Goal: Navigation & Orientation: Find specific page/section

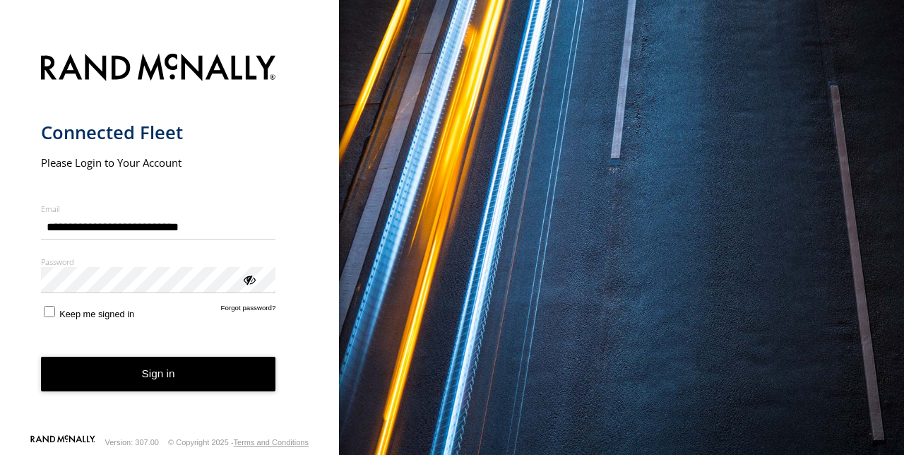
type input "**********"
click at [244, 282] on div "ViewPassword" at bounding box center [249, 279] width 14 height 14
click at [140, 365] on button "Sign in" at bounding box center [158, 374] width 235 height 35
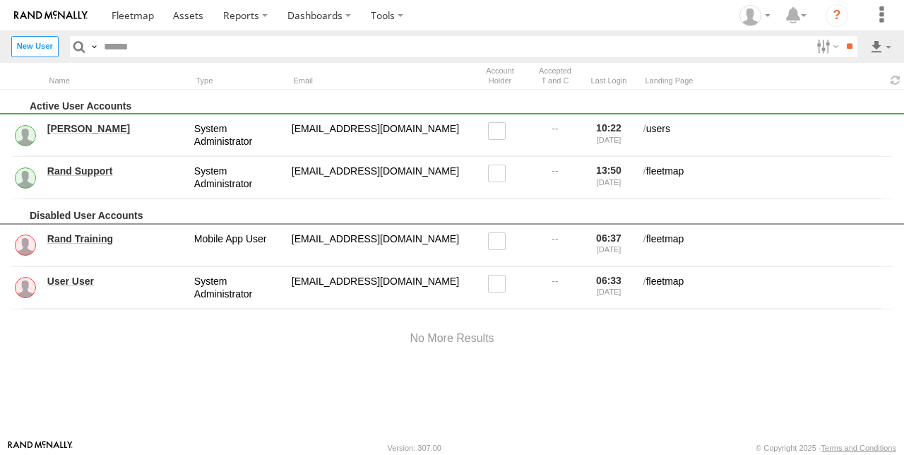
click at [382, 454] on html at bounding box center [452, 227] width 904 height 455
click at [526, 454] on html at bounding box center [452, 227] width 904 height 455
click at [127, 11] on span at bounding box center [133, 14] width 42 height 13
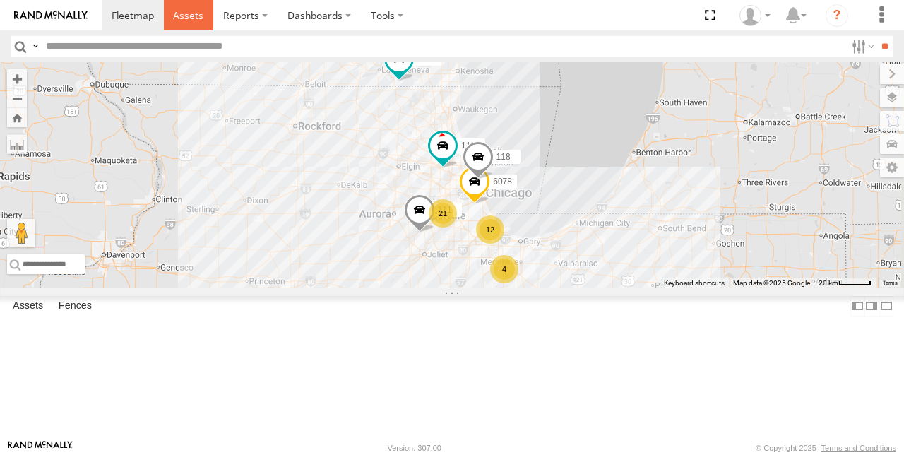
click at [187, 19] on span at bounding box center [188, 14] width 30 height 13
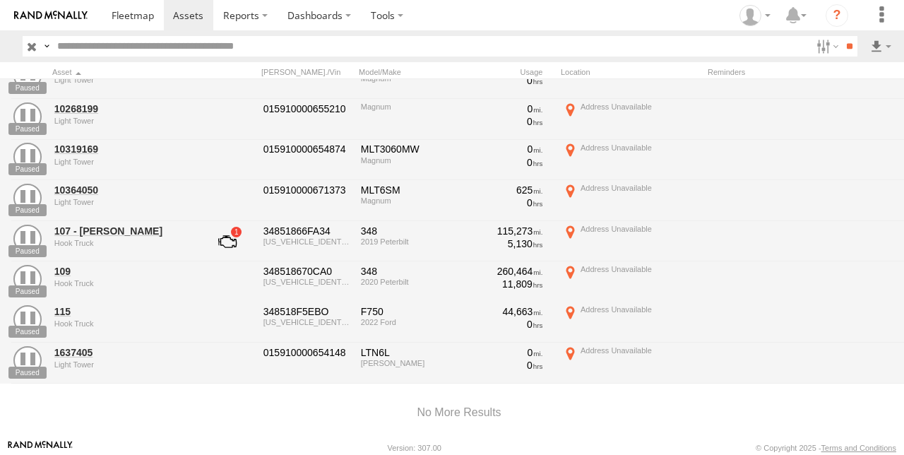
scroll to position [1841, 0]
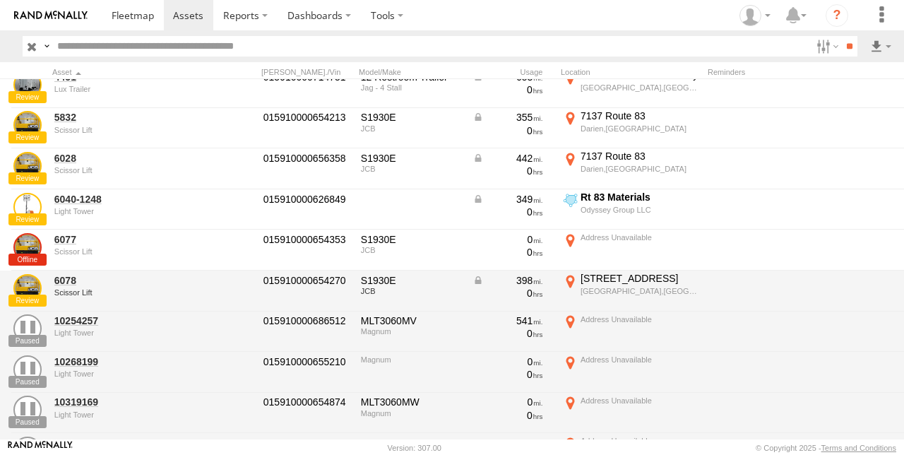
click at [776, 271] on div "6078 Scissor Lift 015910000654270 S1930E JCB 398 0 4212 S Talman Ave Brighton P…" at bounding box center [459, 291] width 918 height 41
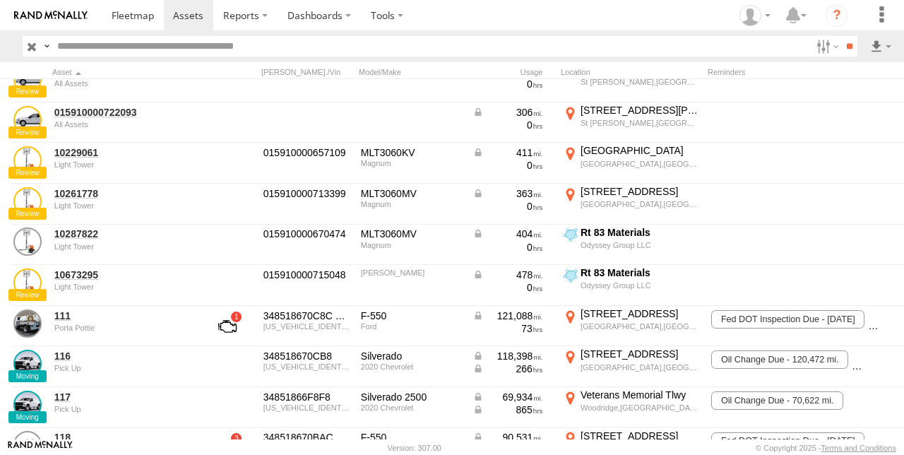
scroll to position [143, 0]
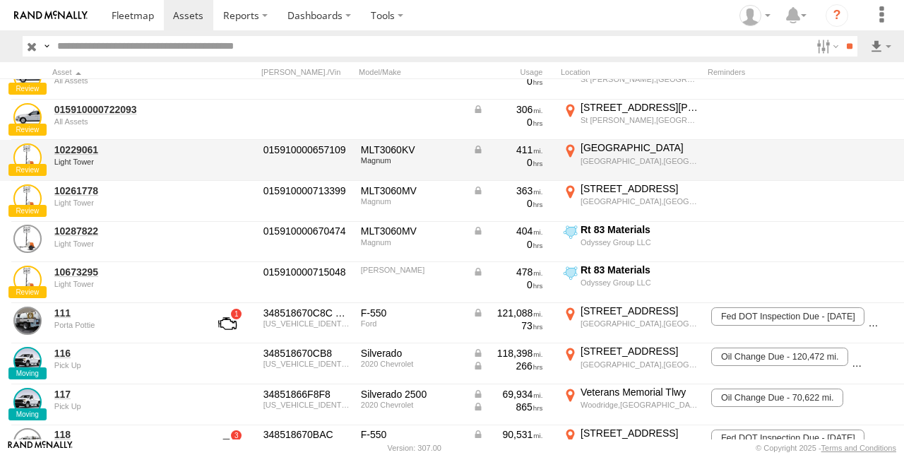
click at [86, 170] on div "10229061 Light Tower" at bounding box center [122, 160] width 141 height 38
click at [100, 162] on div "Light Tower" at bounding box center [122, 162] width 137 height 8
click at [86, 146] on link "10229061" at bounding box center [122, 149] width 137 height 13
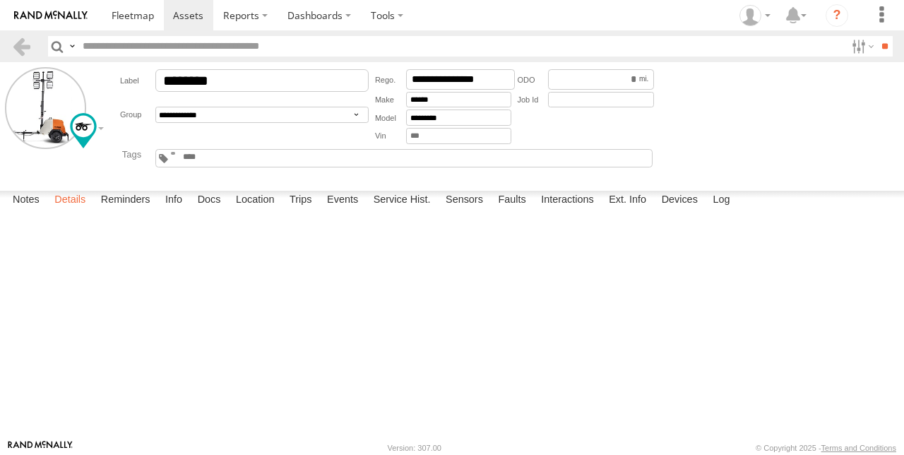
click at [66, 211] on label "Details" at bounding box center [69, 201] width 45 height 20
click at [133, 211] on label "Reminders" at bounding box center [126, 201] width 64 height 20
click at [167, 211] on label "Info" at bounding box center [173, 201] width 31 height 20
click at [679, 211] on label "Devices" at bounding box center [680, 201] width 50 height 20
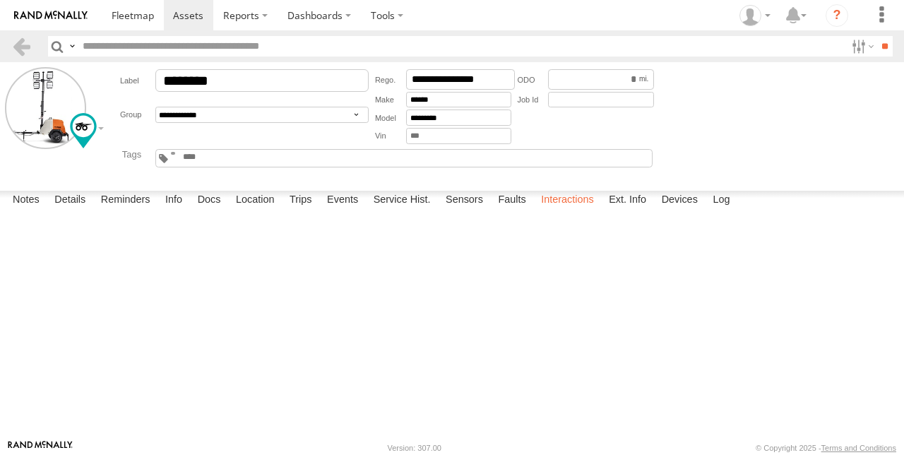
click at [550, 211] on label "Interactions" at bounding box center [567, 201] width 67 height 20
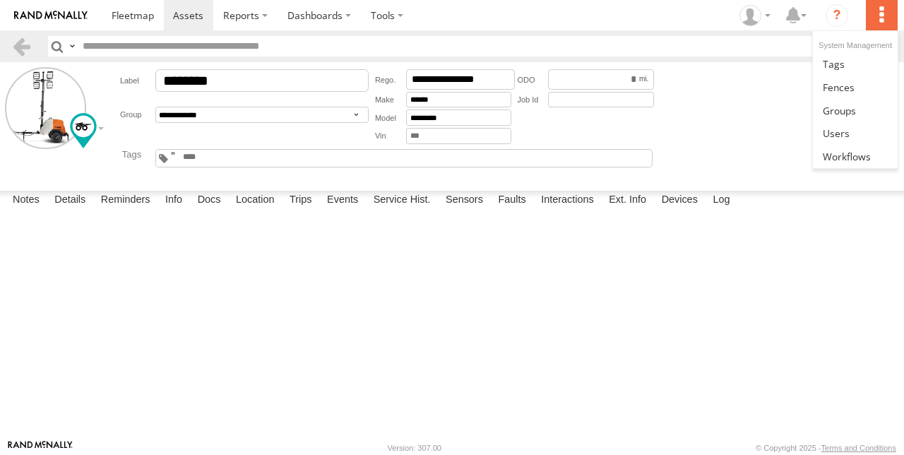
click at [889, 17] on label at bounding box center [881, 15] width 31 height 30
click at [748, 151] on form "**********" at bounding box center [452, 123] width 894 height 113
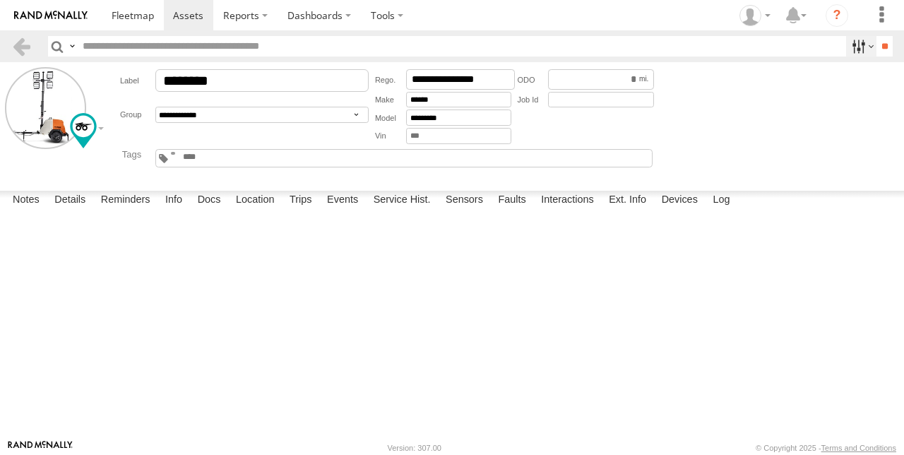
click at [862, 47] on label at bounding box center [861, 46] width 30 height 20
click at [863, 51] on label at bounding box center [861, 46] width 30 height 20
click at [885, 49] on input "**" at bounding box center [885, 46] width 16 height 20
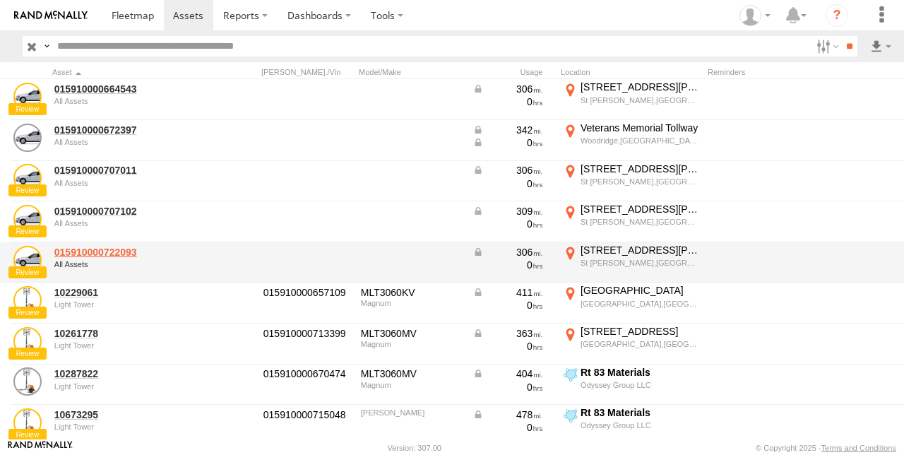
click at [131, 255] on link "015910000722093" at bounding box center [122, 252] width 137 height 13
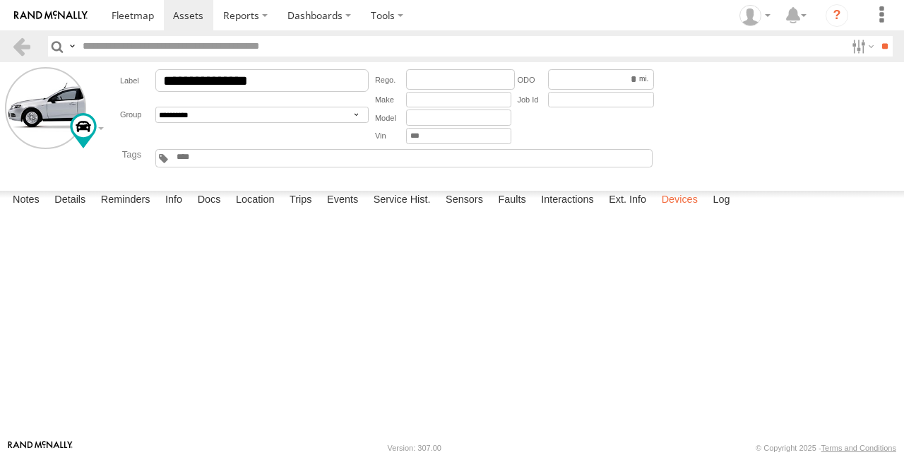
click at [678, 211] on label "Devices" at bounding box center [680, 201] width 50 height 20
click at [618, 211] on label "Ext. Info" at bounding box center [628, 201] width 52 height 20
click at [462, 211] on label "Sensors" at bounding box center [465, 201] width 52 height 20
click at [509, 211] on label "Faults" at bounding box center [512, 201] width 42 height 20
click at [551, 211] on label "Interactions" at bounding box center [567, 201] width 67 height 20
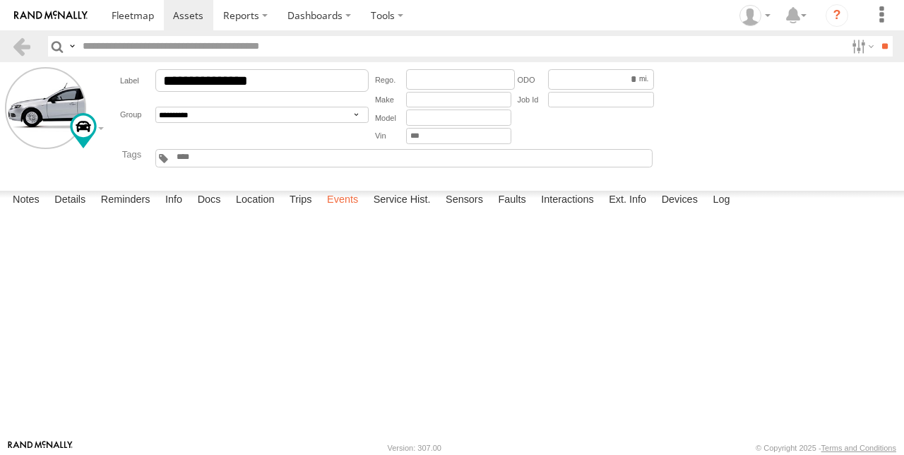
click at [346, 211] on label "Events" at bounding box center [342, 201] width 45 height 20
click at [298, 211] on label "Trips" at bounding box center [301, 201] width 37 height 20
click at [251, 211] on label "Location" at bounding box center [255, 201] width 53 height 20
click at [218, 211] on label "Docs" at bounding box center [209, 201] width 37 height 20
click at [174, 211] on label "Info" at bounding box center [173, 201] width 31 height 20
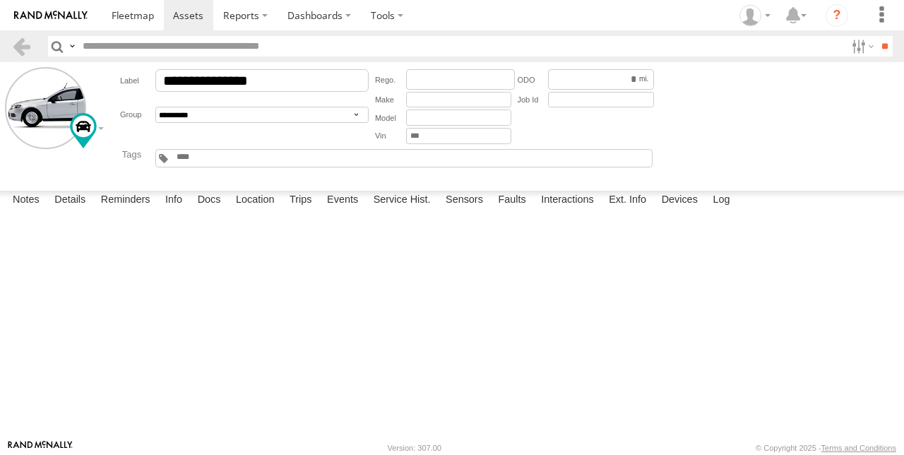
click at [131, 216] on div "Notes Details Reminders Info Docs Location Trips Events Service Hist. Sensors F…" at bounding box center [452, 203] width 904 height 25
click at [129, 211] on label "Reminders" at bounding box center [126, 201] width 64 height 20
click at [66, 211] on label "Details" at bounding box center [69, 201] width 45 height 20
click at [28, 211] on label "Notes" at bounding box center [26, 201] width 41 height 20
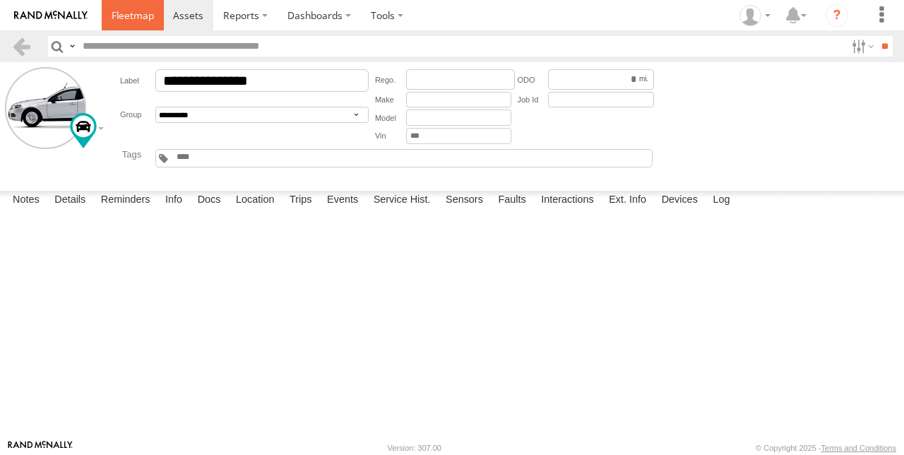
click at [128, 10] on span at bounding box center [133, 14] width 42 height 13
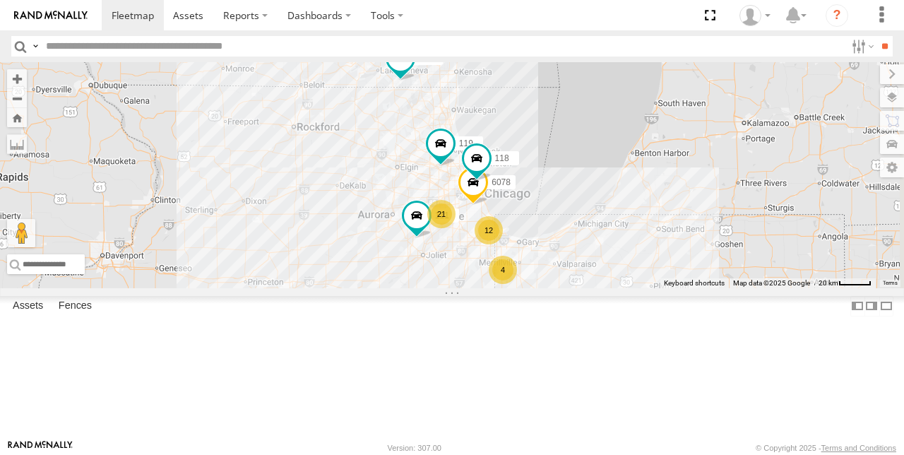
click at [0, 0] on span at bounding box center [0, 0] width 0 height 0
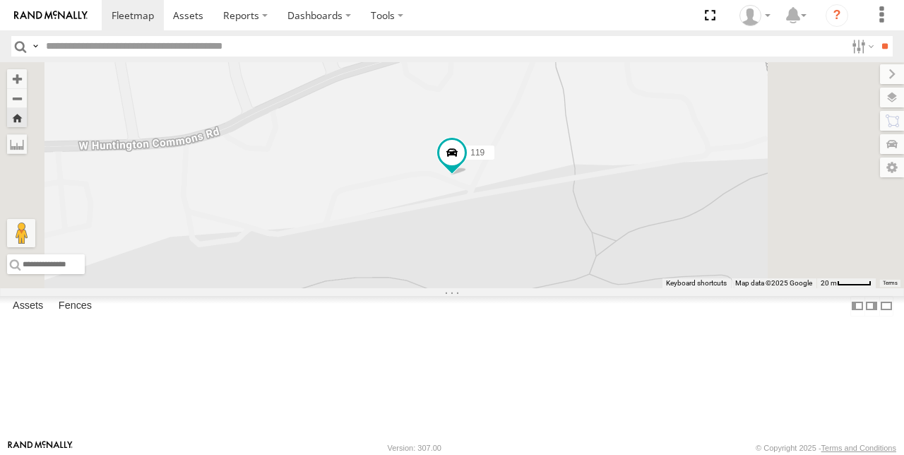
click at [577, 25] on section at bounding box center [501, 15] width 799 height 30
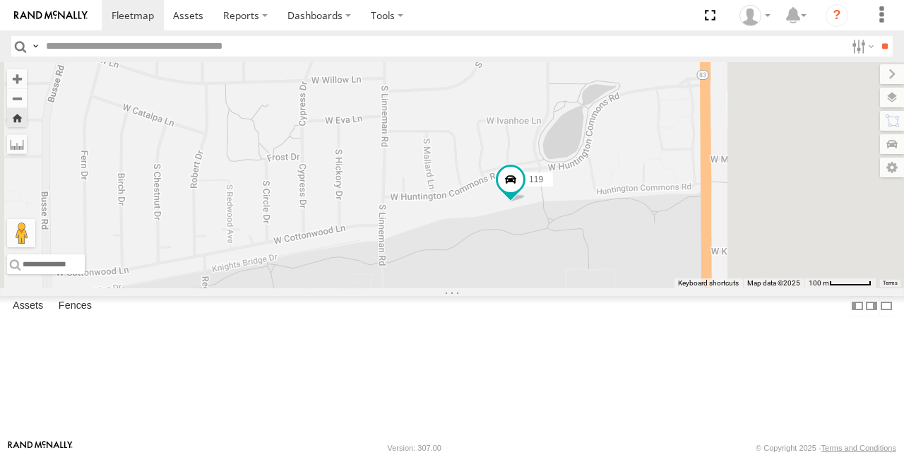
drag, startPoint x: 718, startPoint y: 338, endPoint x: 706, endPoint y: 285, distance: 55.0
click at [706, 285] on div "119" at bounding box center [452, 175] width 904 height 226
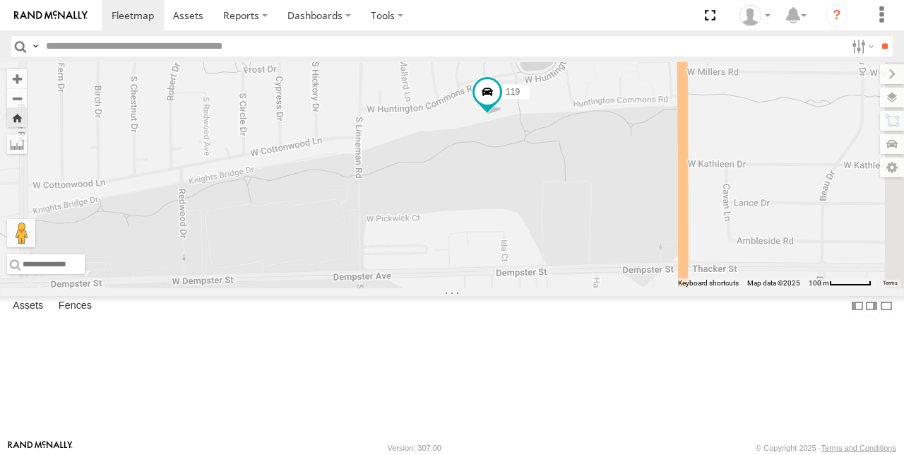
drag, startPoint x: 752, startPoint y: 410, endPoint x: 729, endPoint y: 324, distance: 89.3
click at [729, 288] on div "119" at bounding box center [452, 175] width 904 height 226
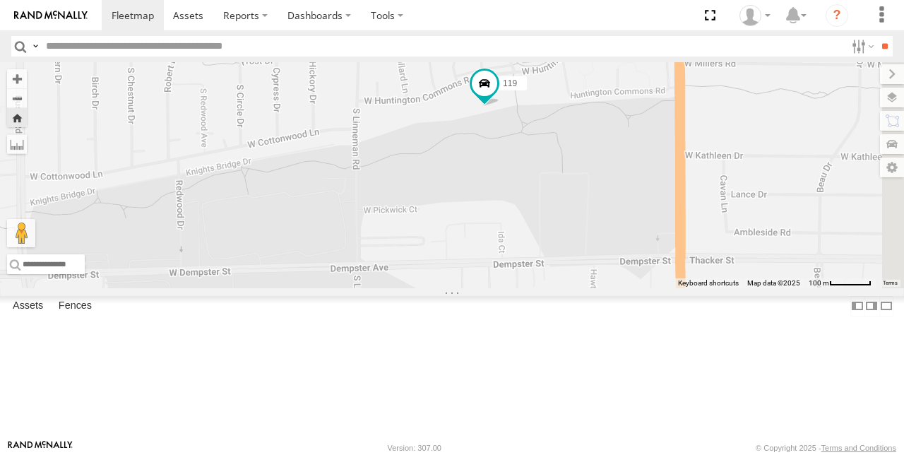
click at [0, 0] on div "10287822 Light Tower" at bounding box center [0, 0] width 0 height 0
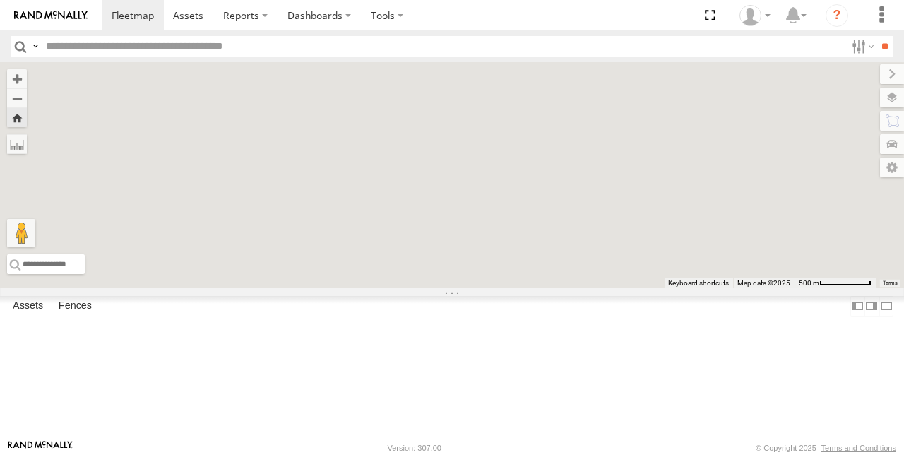
click at [0, 0] on div "10287822 Light Tower" at bounding box center [0, 0] width 0 height 0
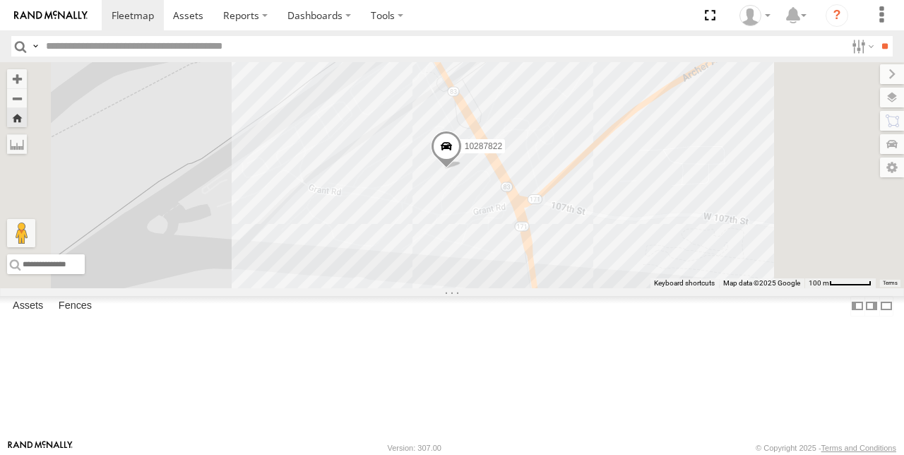
drag, startPoint x: 351, startPoint y: 130, endPoint x: 354, endPoint y: 163, distance: 33.3
click at [354, 163] on main "To navigate the map with touch gestures double-tap and hold your finger on the …" at bounding box center [452, 250] width 904 height 377
click at [0, 0] on div "4449" at bounding box center [0, 0] width 0 height 0
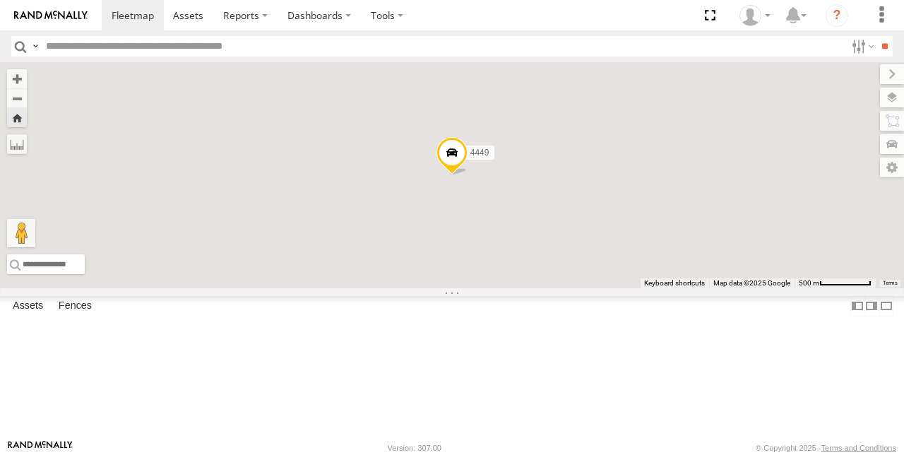
click at [0, 0] on div "4449" at bounding box center [0, 0] width 0 height 0
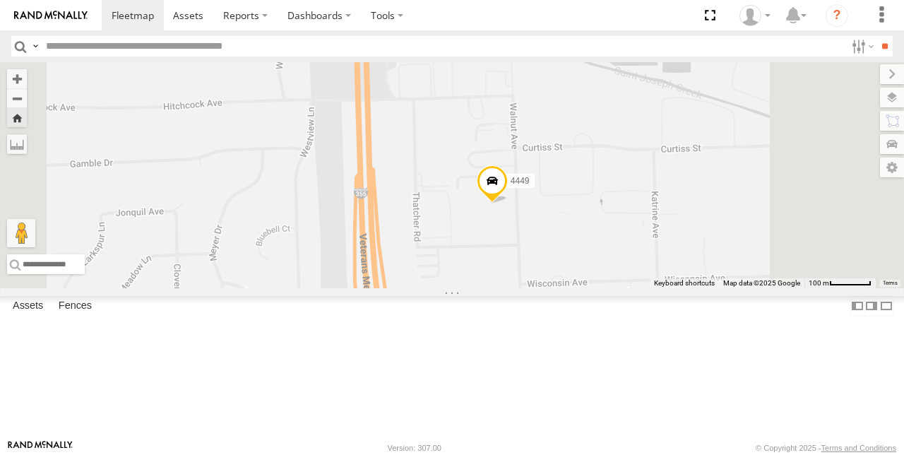
click at [0, 0] on div "Lux Trailer" at bounding box center [0, 0] width 0 height 0
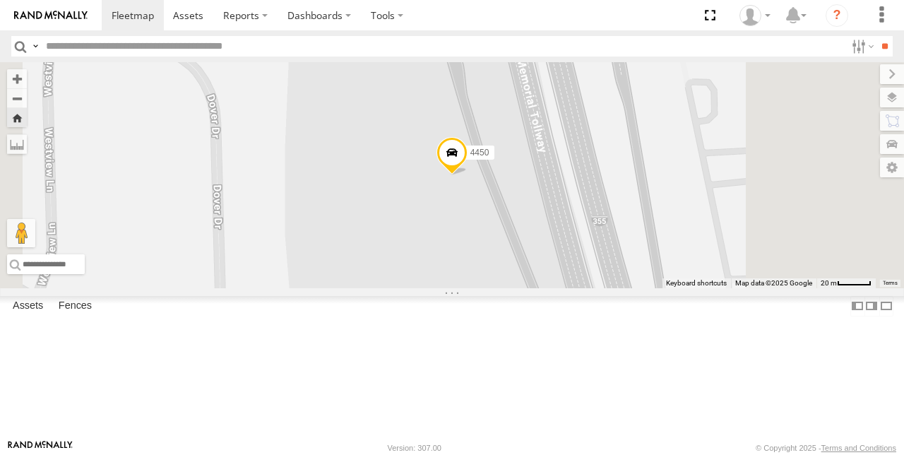
scroll to position [0, 0]
click at [377, 45] on input "text" at bounding box center [442, 46] width 805 height 20
click at [366, 49] on input "text" at bounding box center [442, 46] width 805 height 20
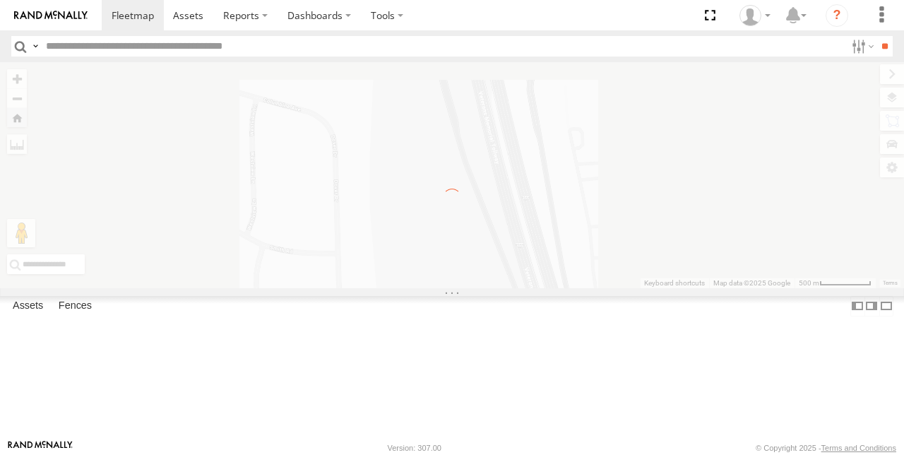
click at [516, 49] on input "text" at bounding box center [442, 46] width 805 height 20
